Goal: Transaction & Acquisition: Book appointment/travel/reservation

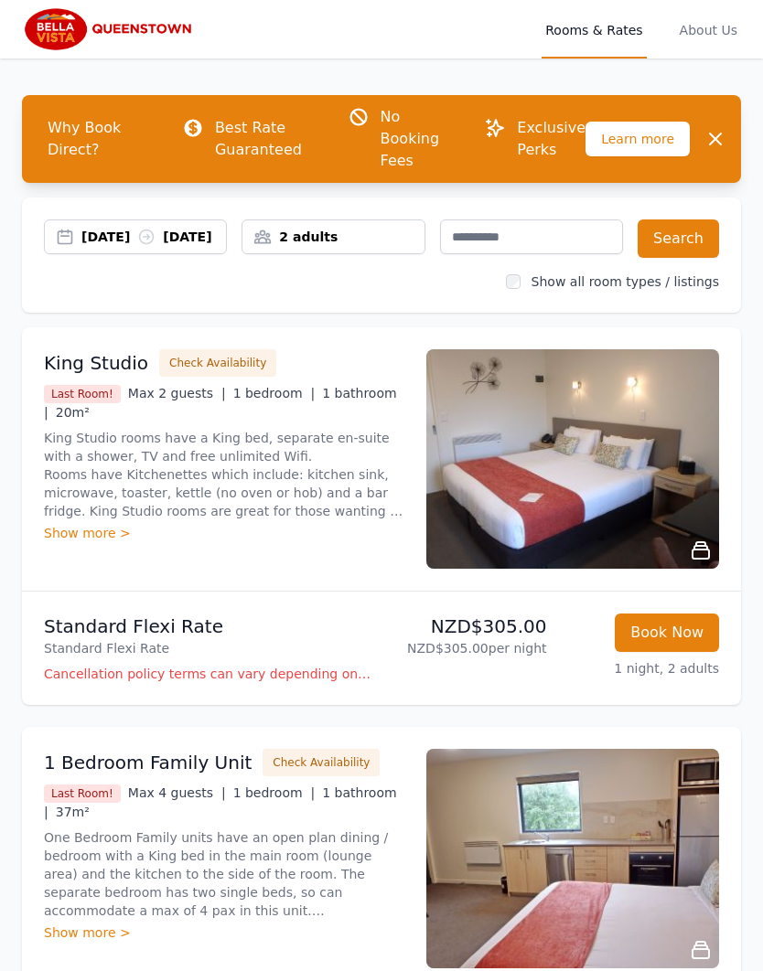
click at [85, 241] on div "[DATE] [DATE]" at bounding box center [153, 237] width 144 height 18
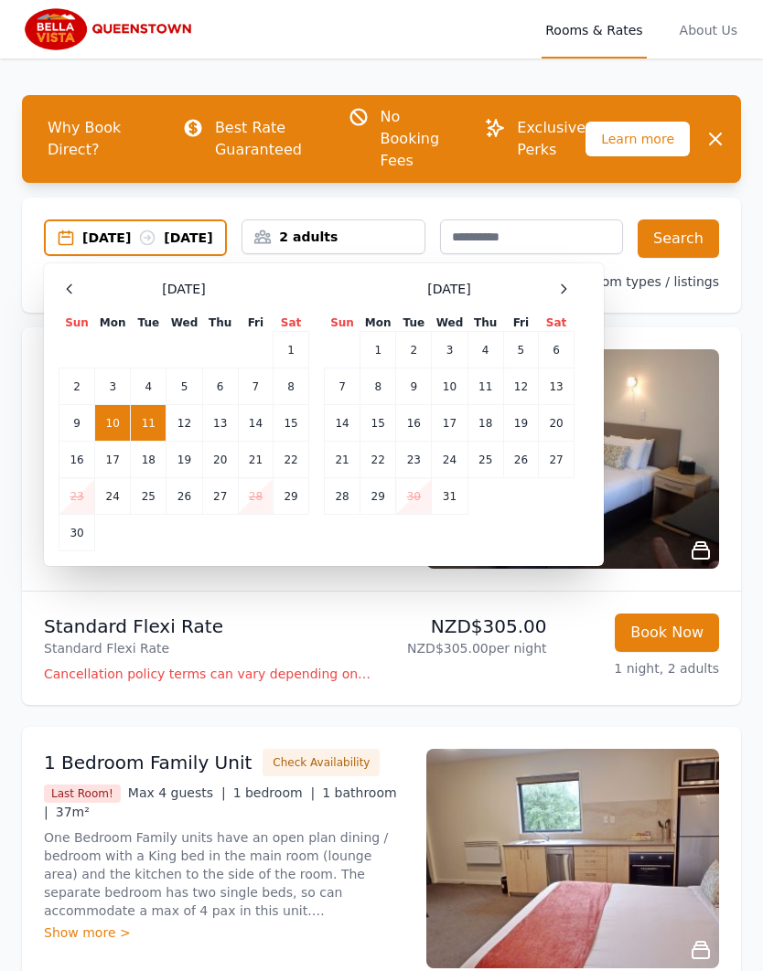
click at [118, 438] on td "10" at bounding box center [113, 423] width 36 height 37
click at [182, 422] on td "12" at bounding box center [184, 423] width 36 height 37
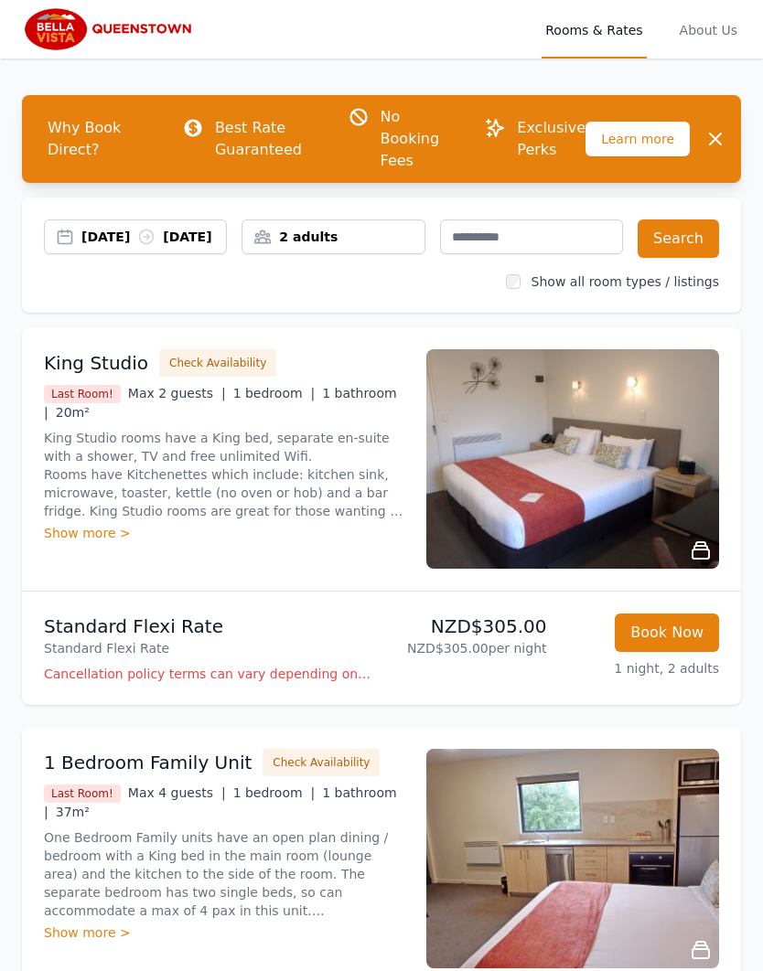
click at [199, 243] on div "[DATE] [DATE]" at bounding box center [153, 237] width 144 height 18
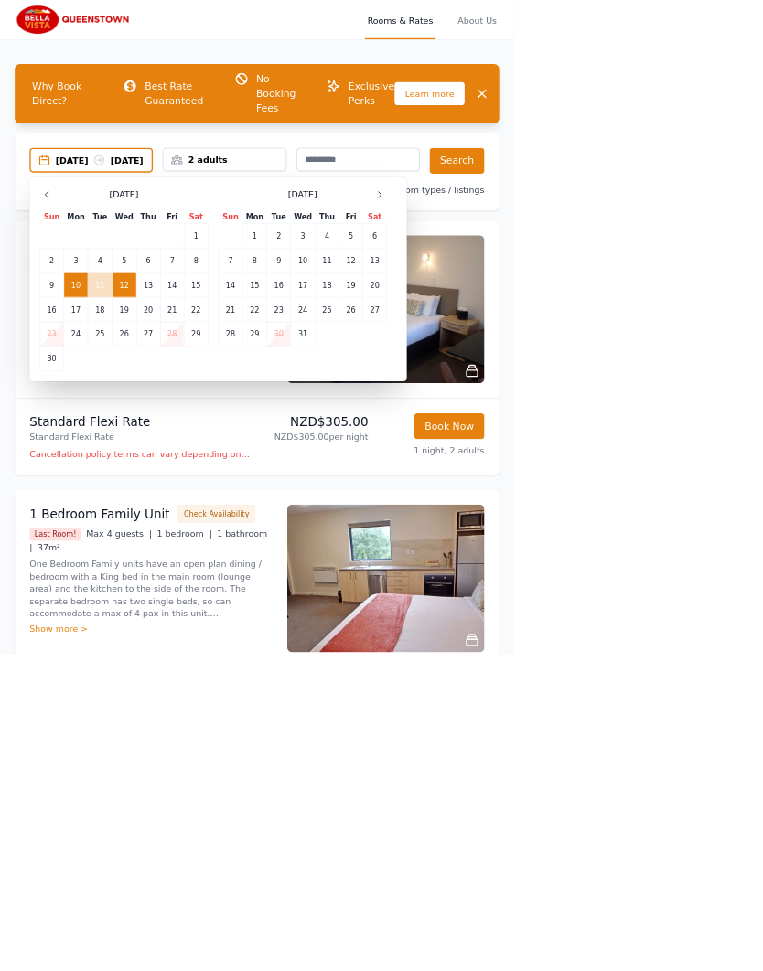
click at [220, 442] on td "13" at bounding box center [220, 423] width 36 height 37
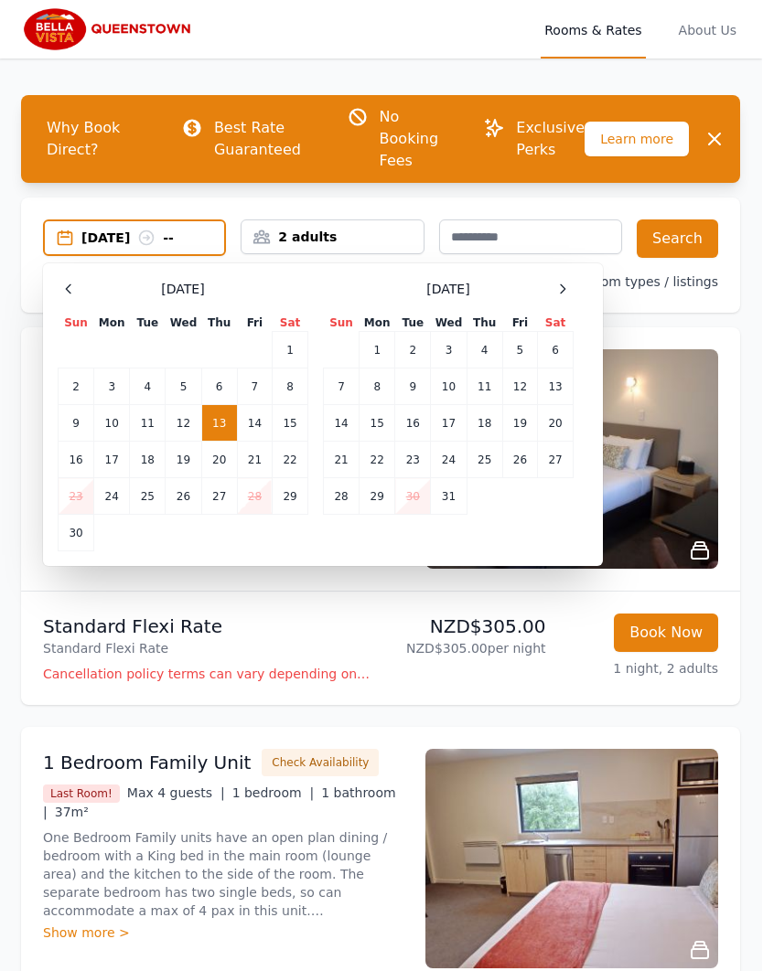
click at [111, 418] on td "10" at bounding box center [113, 423] width 36 height 37
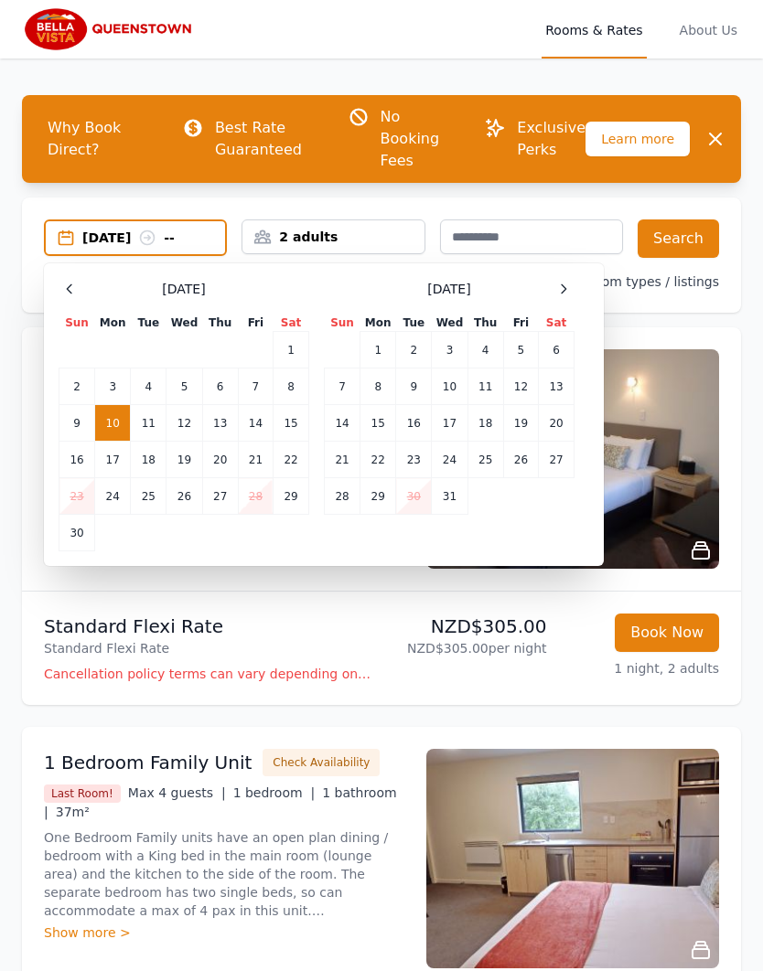
click at [202, 415] on td "13" at bounding box center [220, 423] width 36 height 37
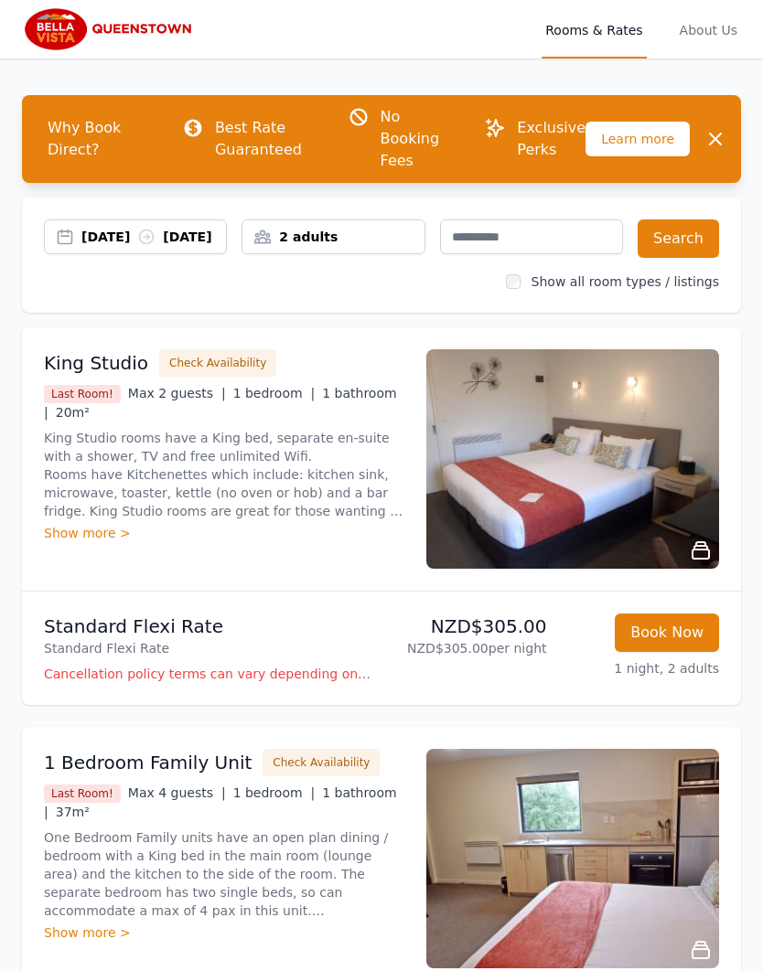
click at [683, 226] on button "Search" at bounding box center [677, 238] width 81 height 38
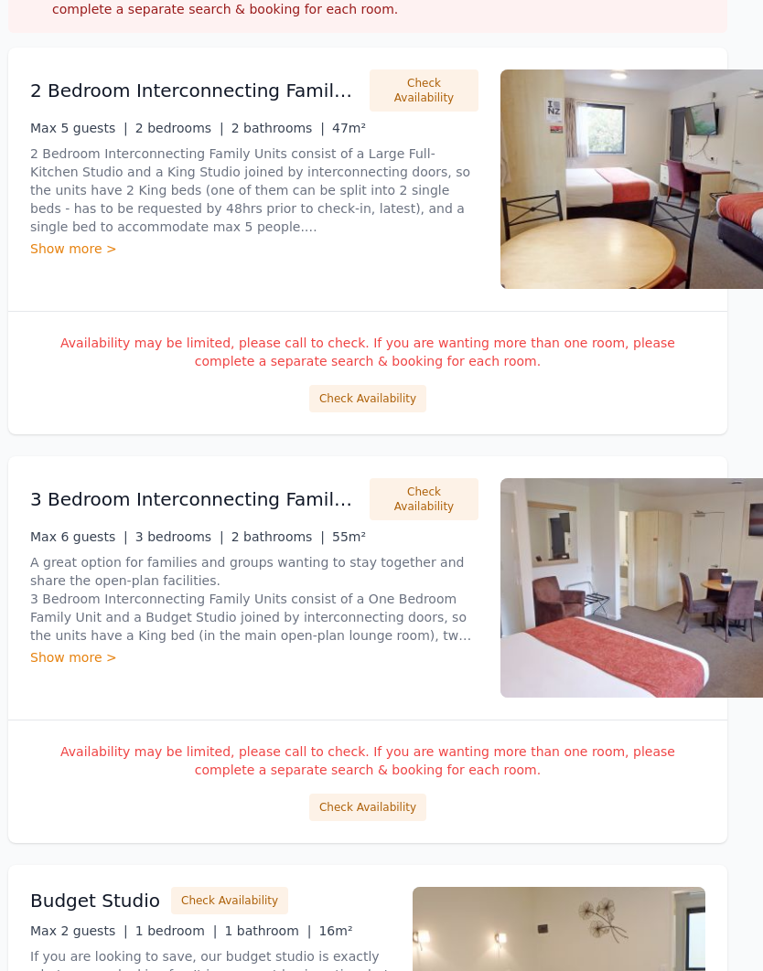
scroll to position [259, 14]
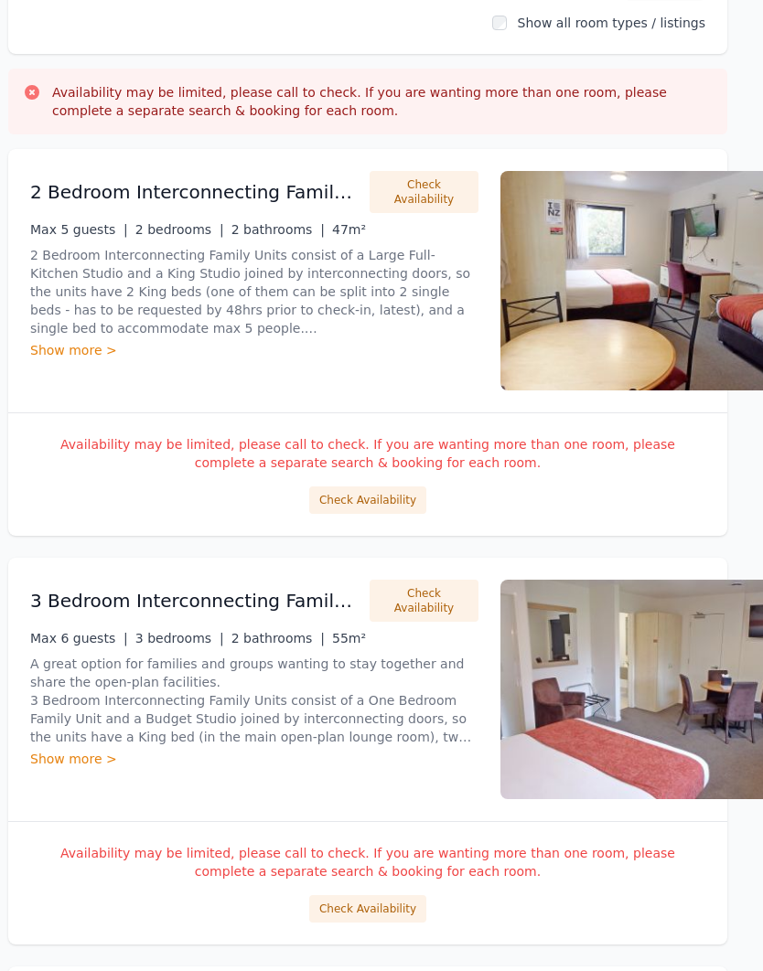
click at [386, 506] on button "Check Availability" at bounding box center [367, 499] width 117 height 27
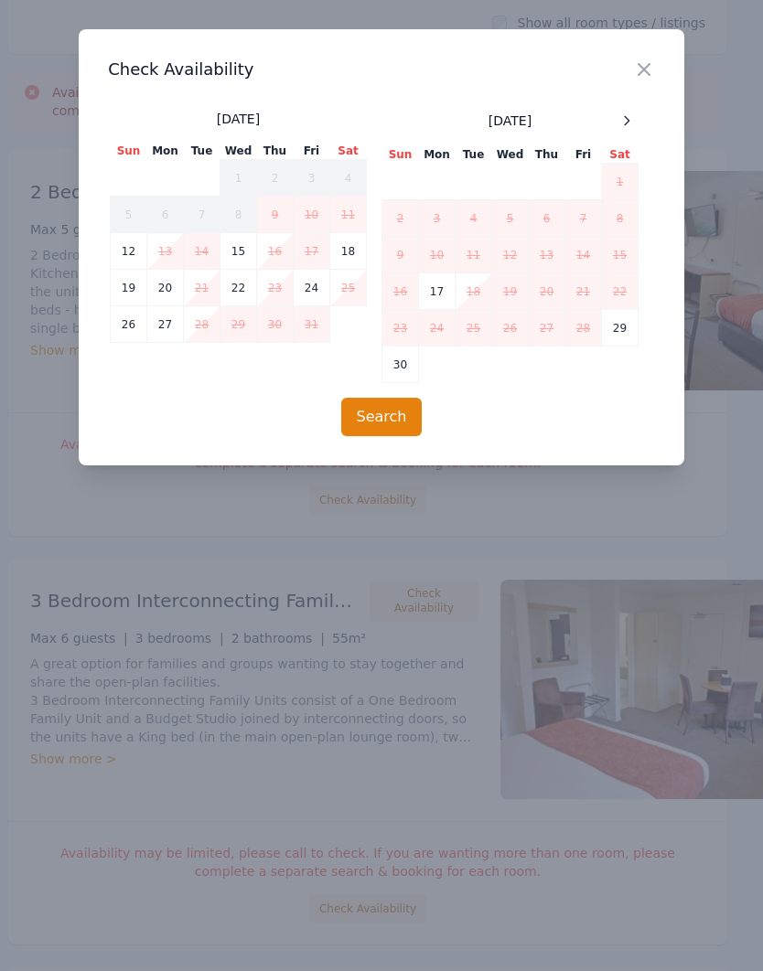
click at [627, 127] on icon at bounding box center [626, 120] width 15 height 15
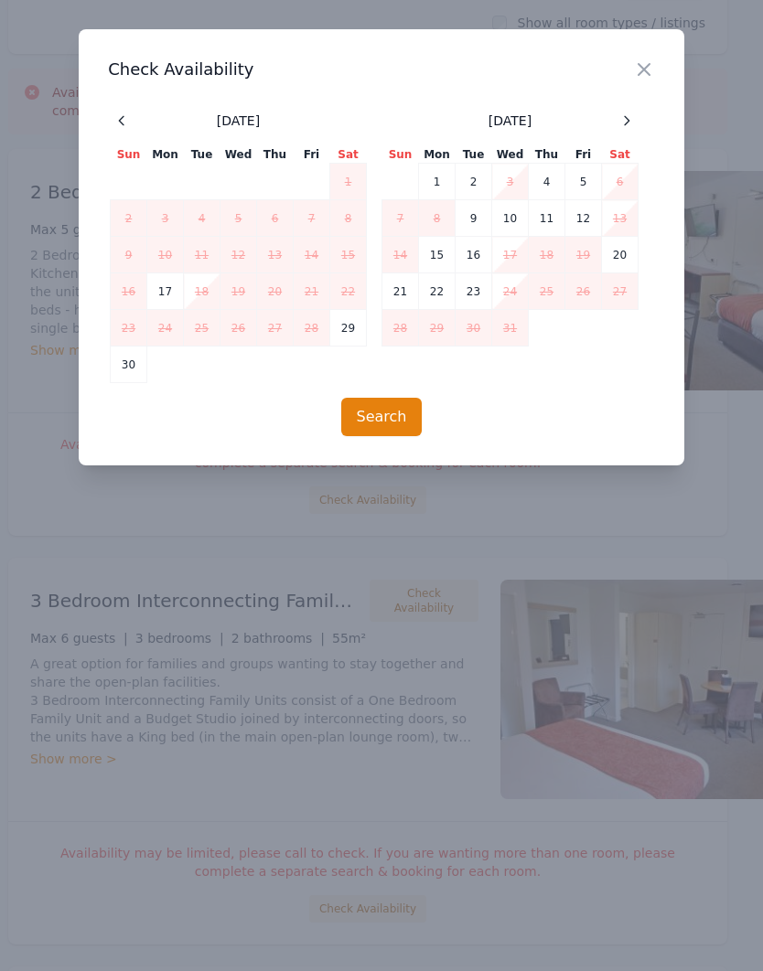
click at [118, 129] on div at bounding box center [122, 121] width 22 height 22
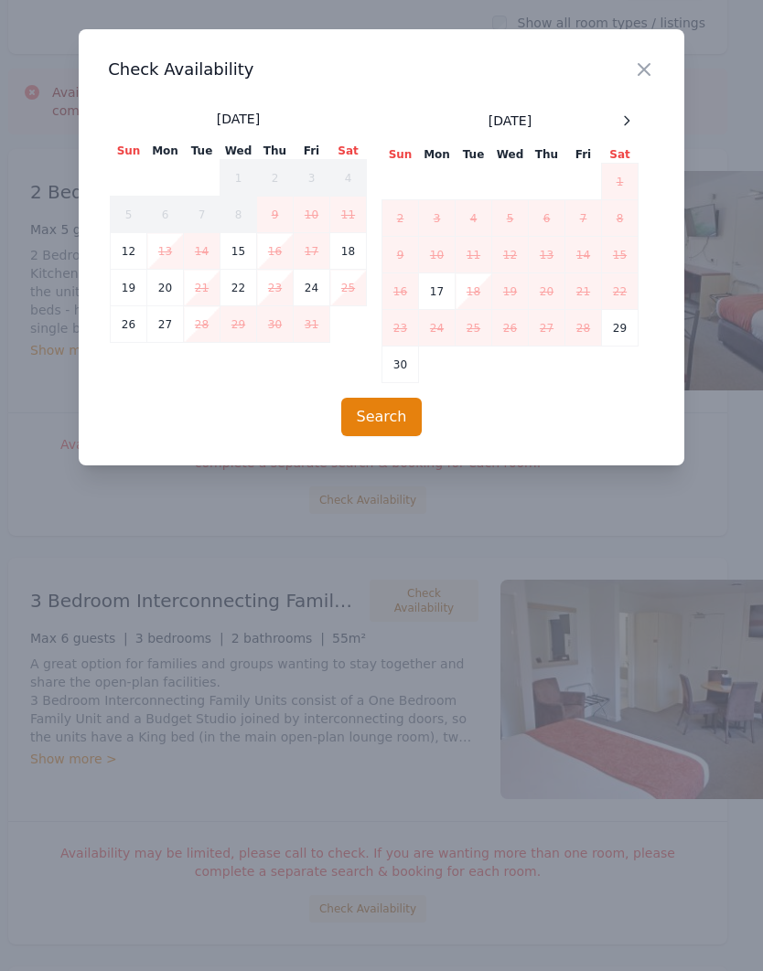
click at [666, 87] on div "Close Check Availability [DATE] Sun Mon Tue Wed Thu Fri Sat 1 2 3 4 5 6 7 8 9 1…" at bounding box center [381, 247] width 605 height 436
click at [625, 59] on h3 "Check Availability" at bounding box center [381, 70] width 547 height 22
click at [621, 125] on icon at bounding box center [626, 120] width 15 height 15
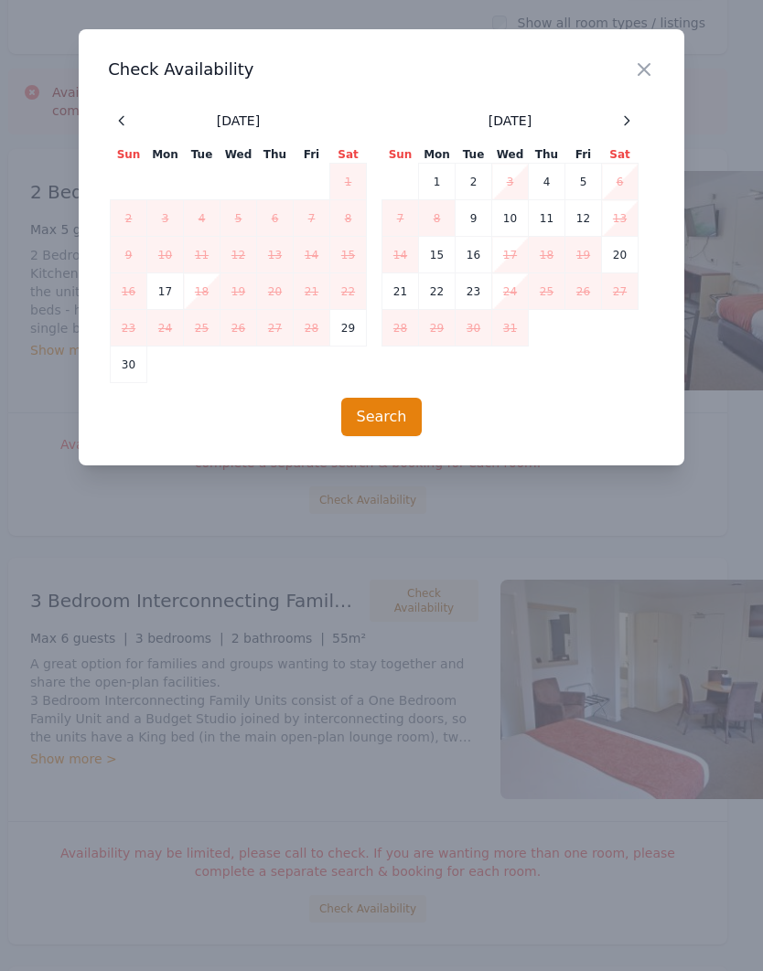
click at [120, 118] on icon at bounding box center [121, 120] width 15 height 15
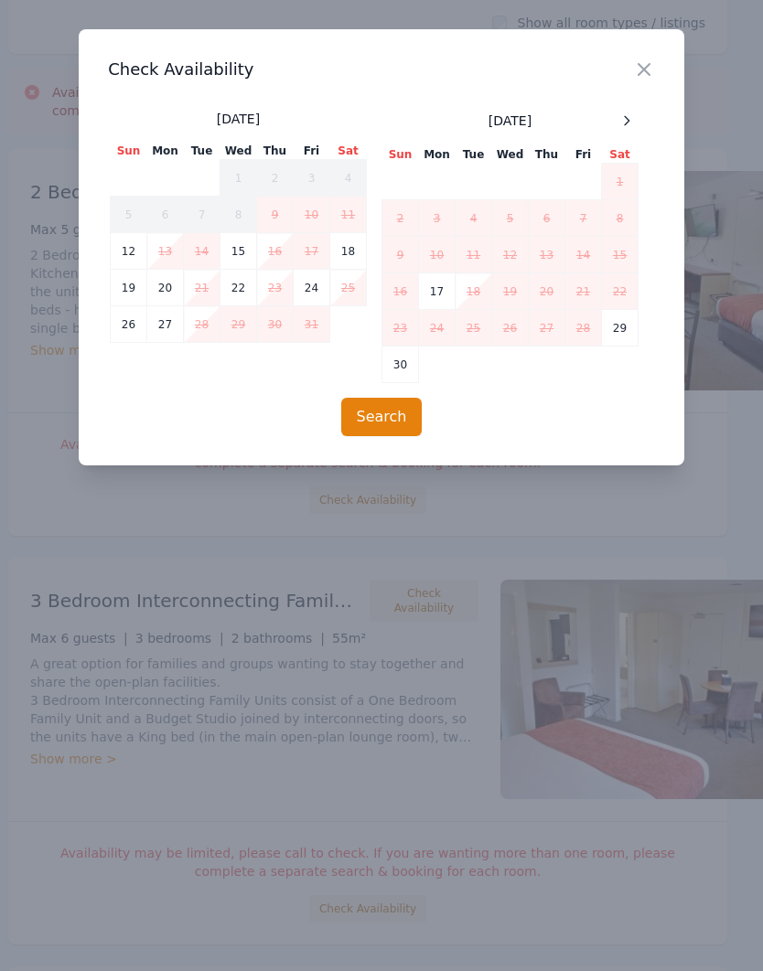
click at [432, 301] on td "17" at bounding box center [437, 291] width 37 height 37
click at [394, 428] on button "Search" at bounding box center [381, 417] width 81 height 38
